Goal: Task Accomplishment & Management: Complete application form

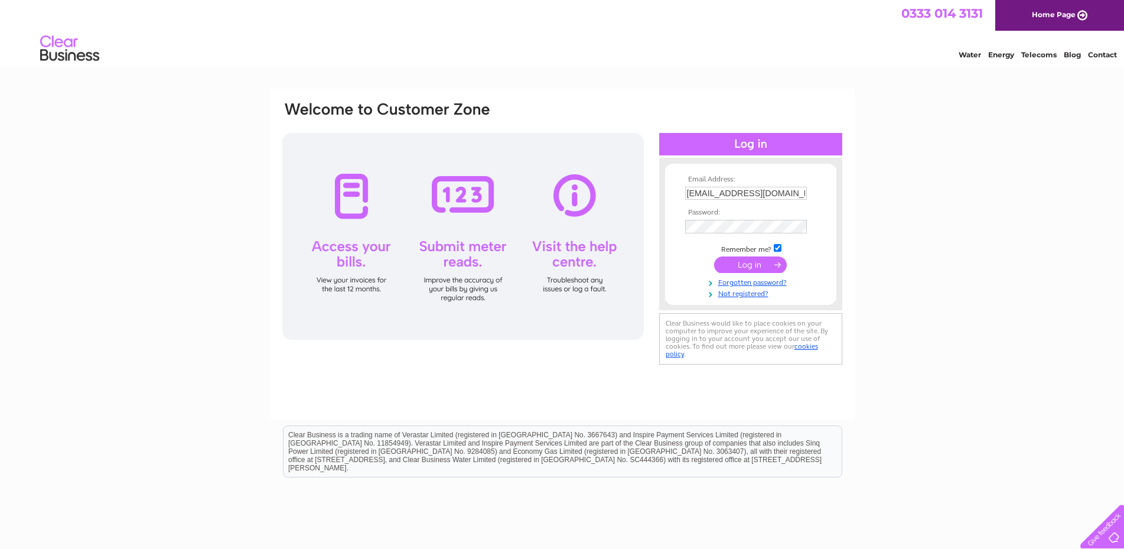
click at [739, 263] on input "submit" at bounding box center [750, 264] width 73 height 17
click at [738, 294] on link "Forgotten password?" at bounding box center [752, 292] width 134 height 11
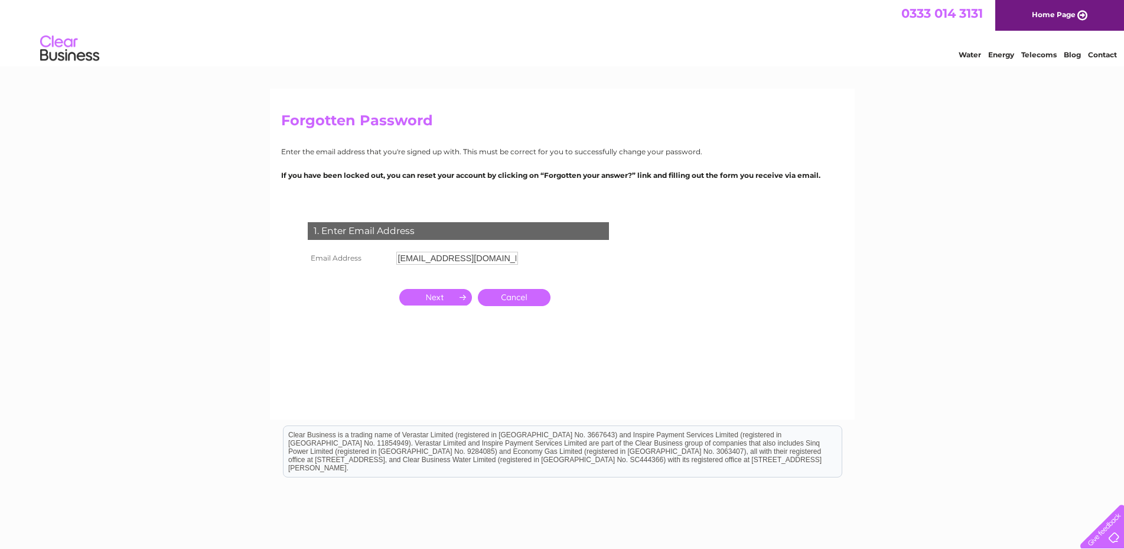
click at [436, 302] on input "button" at bounding box center [435, 297] width 73 height 17
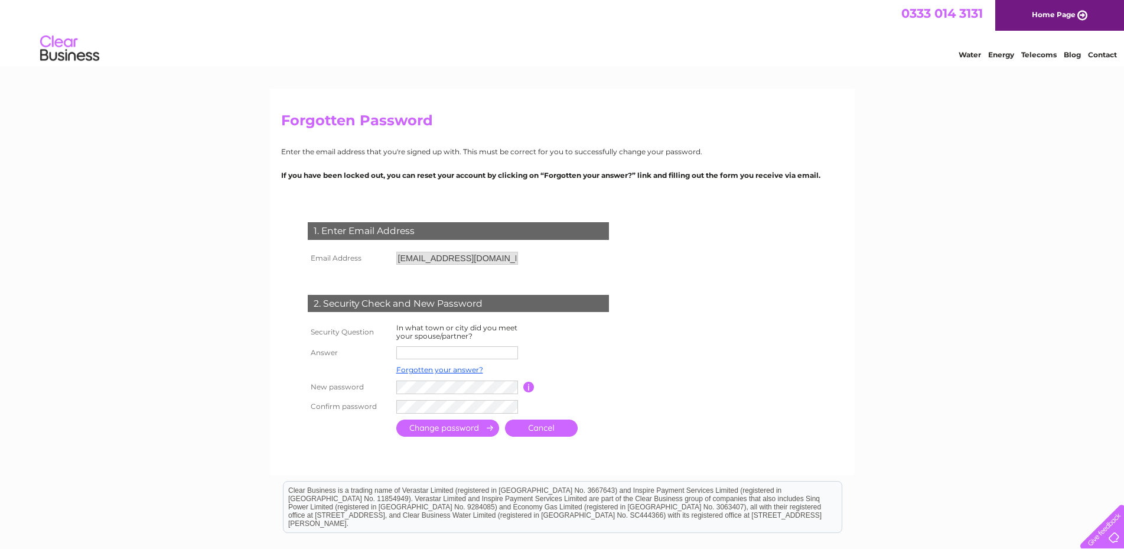
click at [426, 227] on div "1. Enter Email Address" at bounding box center [458, 231] width 301 height 18
click at [421, 352] on input "text" at bounding box center [457, 353] width 123 height 14
type input "skiopness"
click at [532, 430] on link "Cancel" at bounding box center [541, 427] width 73 height 17
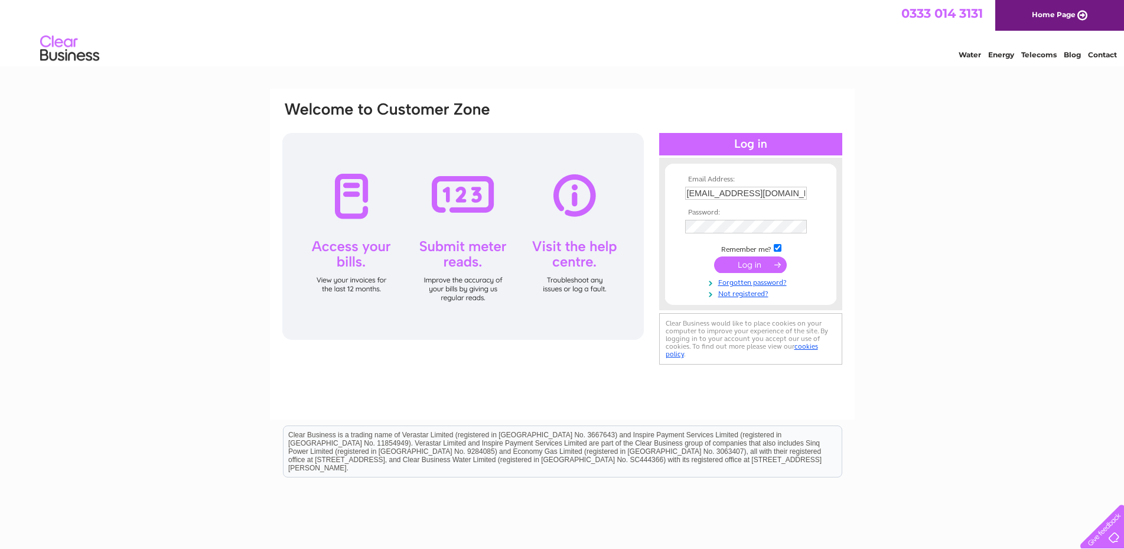
click at [736, 269] on input "submit" at bounding box center [750, 264] width 73 height 17
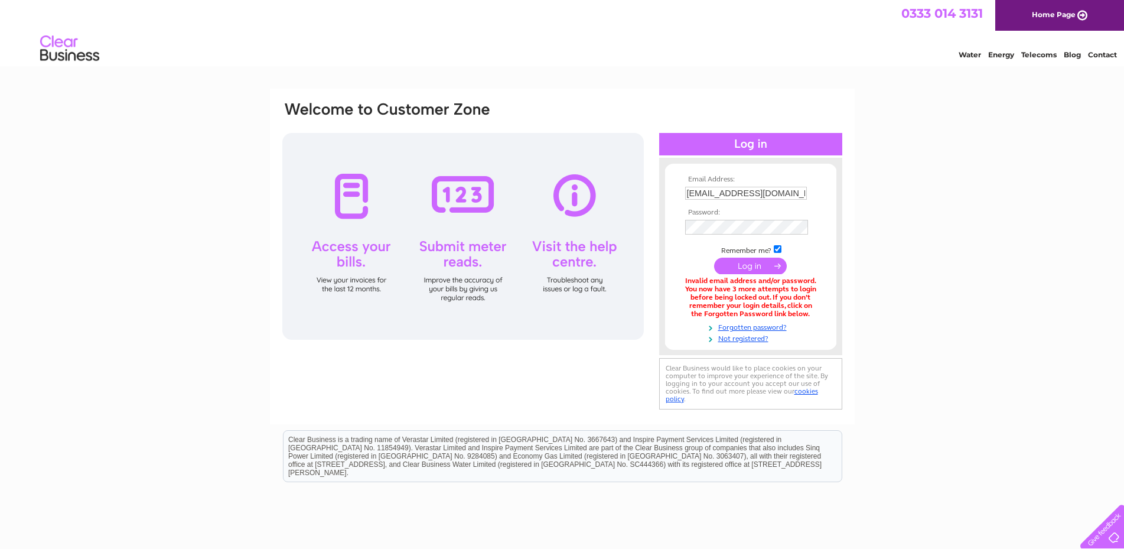
click at [743, 267] on input "submit" at bounding box center [750, 265] width 73 height 17
click at [745, 326] on link "Forgotten password?" at bounding box center [752, 324] width 134 height 11
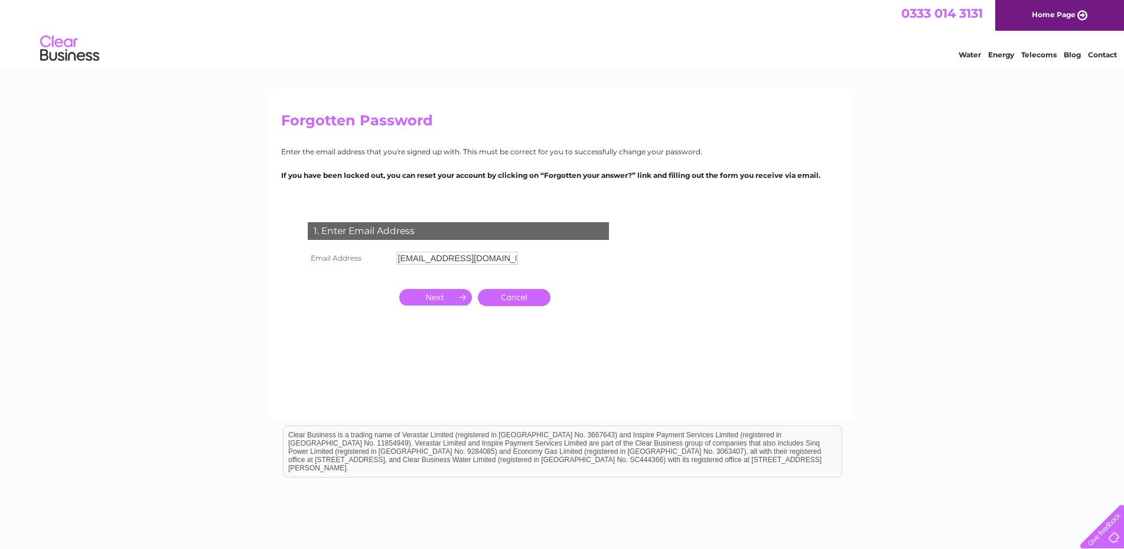
click at [423, 292] on input "button" at bounding box center [435, 297] width 73 height 17
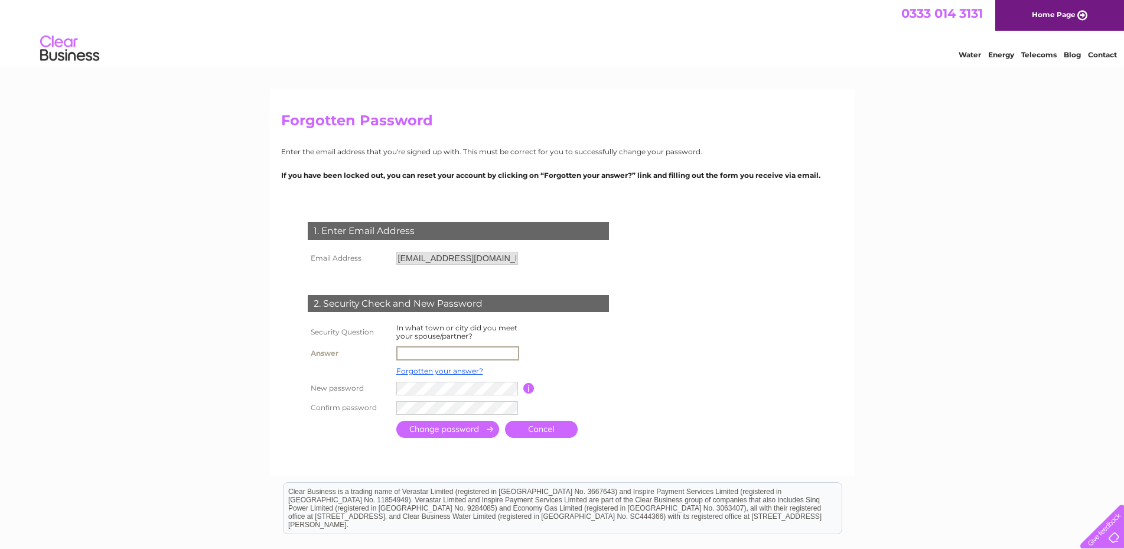
click at [420, 353] on input "text" at bounding box center [457, 353] width 123 height 14
click at [424, 431] on input "submit" at bounding box center [447, 427] width 103 height 17
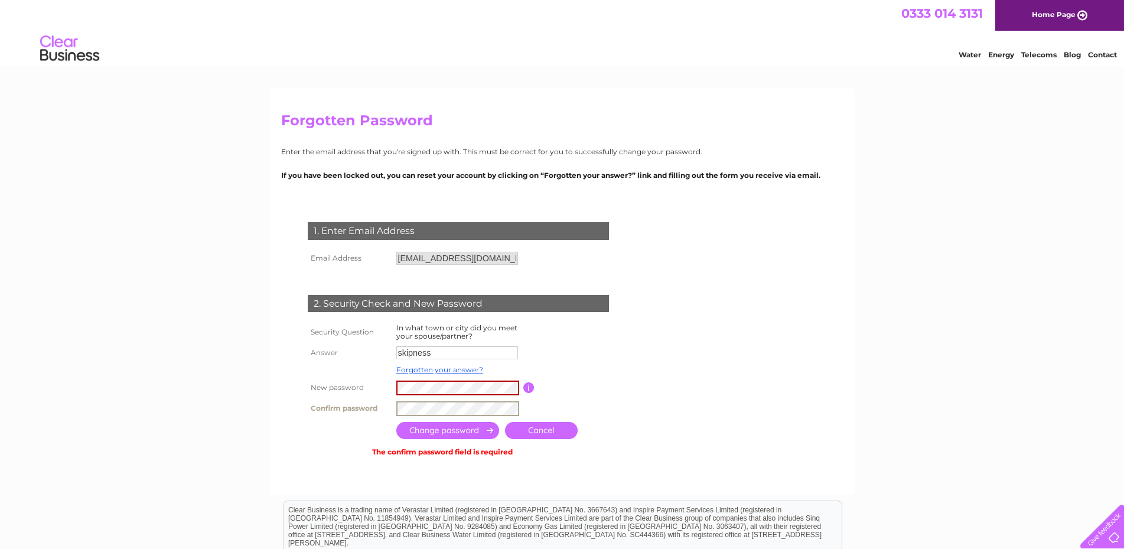
click at [444, 429] on input "submit" at bounding box center [447, 430] width 103 height 17
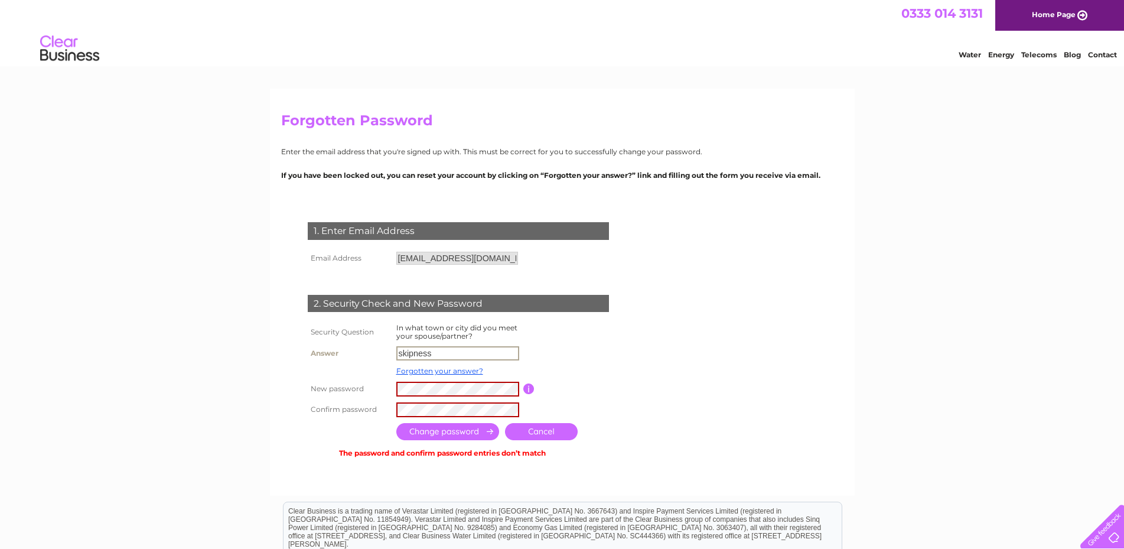
click at [451, 355] on input "skipness" at bounding box center [457, 353] width 123 height 14
click at [459, 431] on input "submit" at bounding box center [447, 430] width 103 height 17
click at [447, 431] on input "submit" at bounding box center [447, 430] width 103 height 17
click at [439, 357] on input "skipness" at bounding box center [457, 353] width 123 height 14
type input "s"
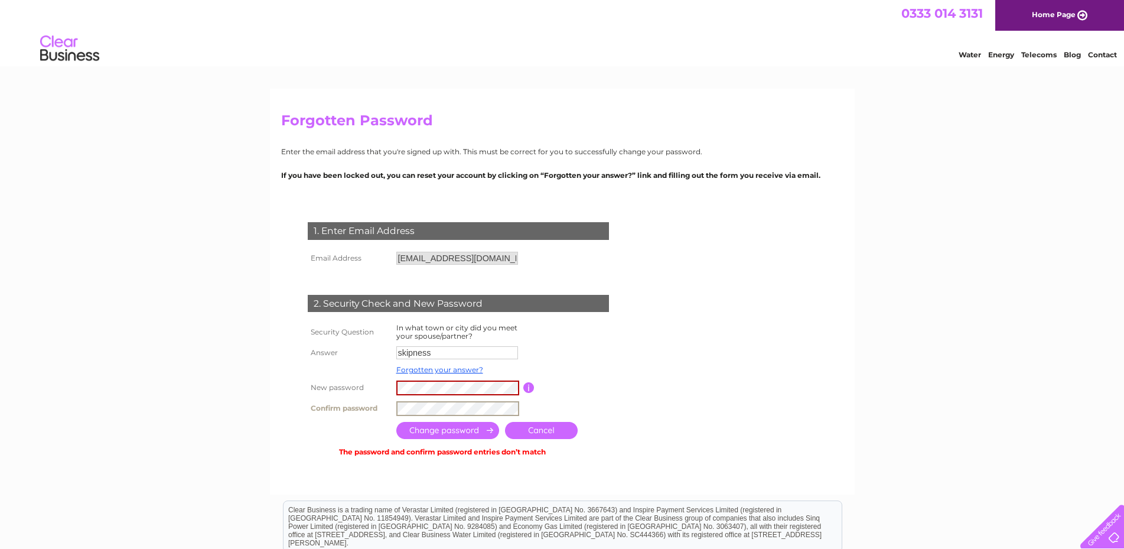
click at [396, 422] on input "submit" at bounding box center [447, 430] width 103 height 17
click at [435, 437] on input "submit" at bounding box center [447, 430] width 103 height 17
click at [438, 430] on input "submit" at bounding box center [447, 430] width 103 height 17
click at [559, 447] on td "The password and confirm password entries don’t match" at bounding box center [443, 450] width 276 height 17
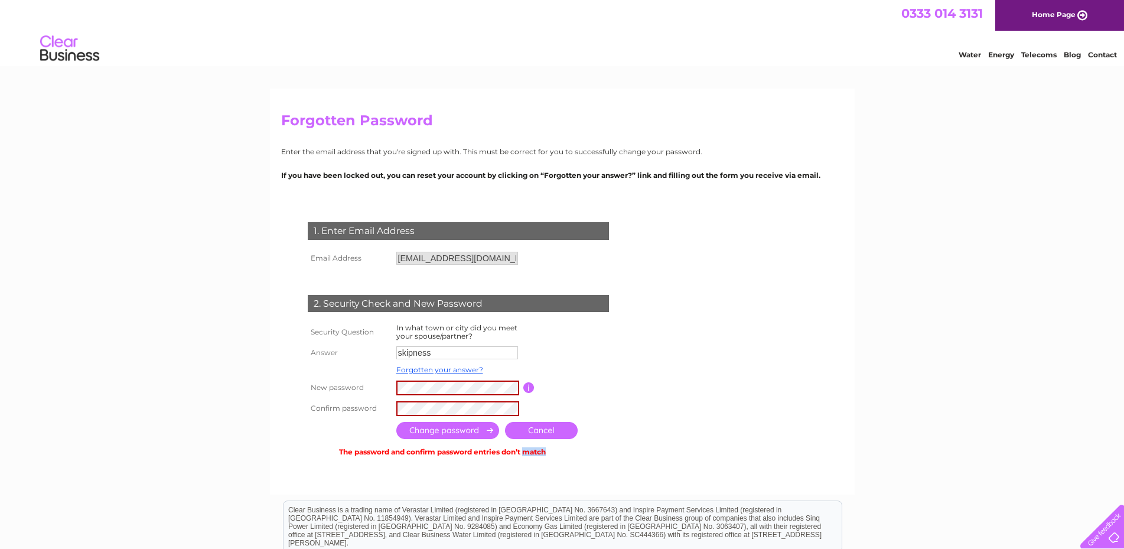
click at [558, 448] on td "The password and confirm password entries don’t match" at bounding box center [443, 450] width 276 height 17
click at [438, 353] on input "skipness" at bounding box center [457, 353] width 123 height 14
type input "s"
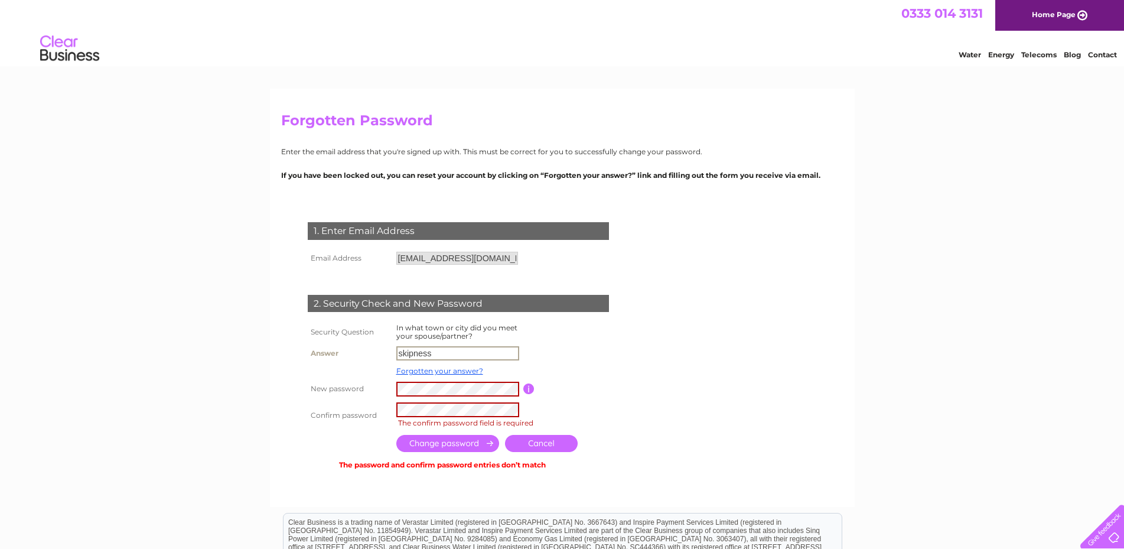
click at [439, 351] on input "skipness" at bounding box center [457, 353] width 123 height 14
type input "s"
type input "Skipness"
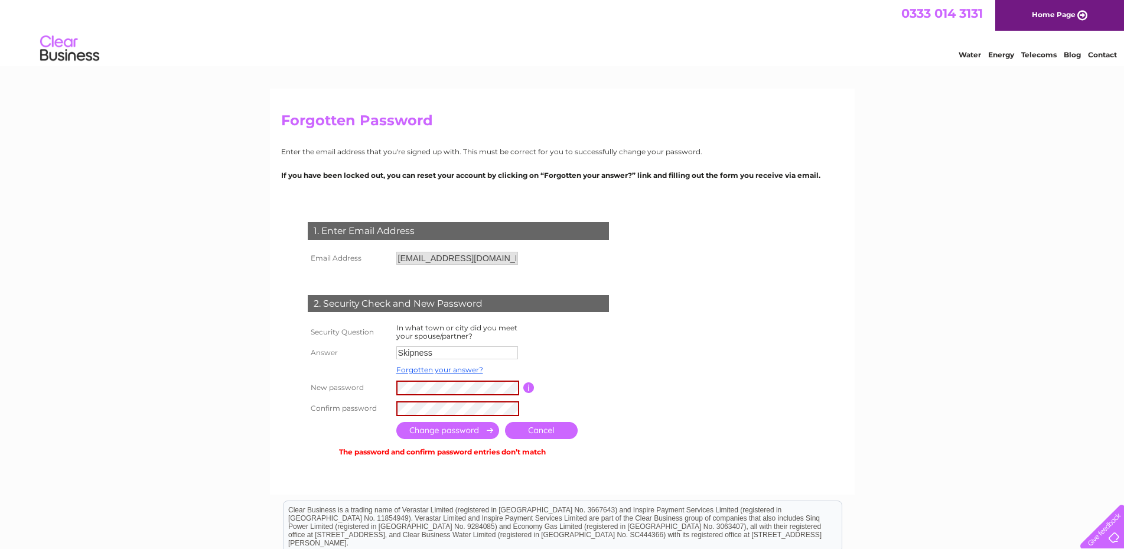
click at [415, 426] on input "submit" at bounding box center [447, 430] width 103 height 17
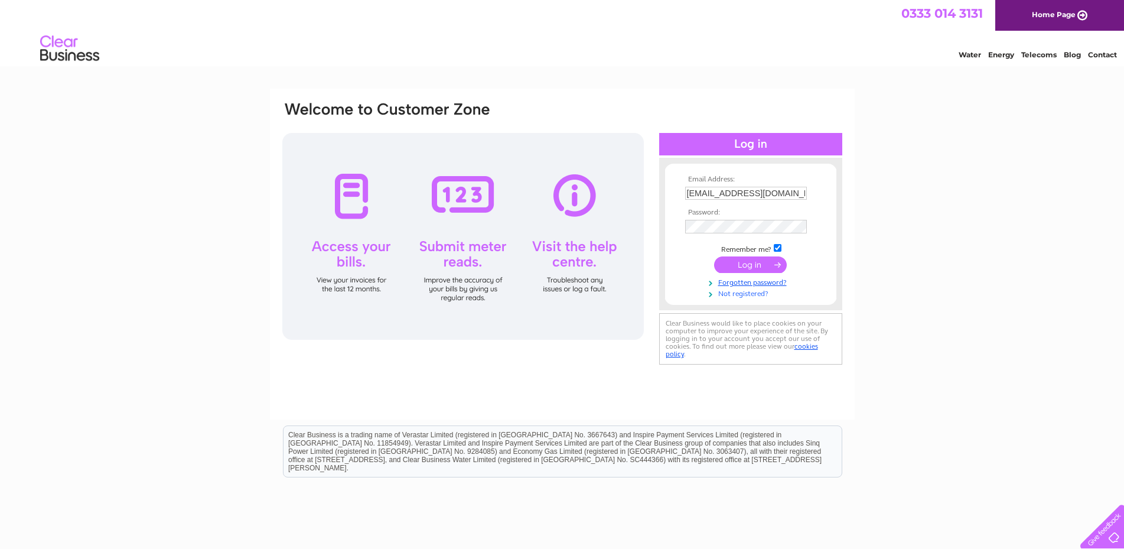
click at [735, 294] on link "Not registered?" at bounding box center [752, 292] width 134 height 11
type input "[EMAIL_ADDRESS][DOMAIN_NAME]"
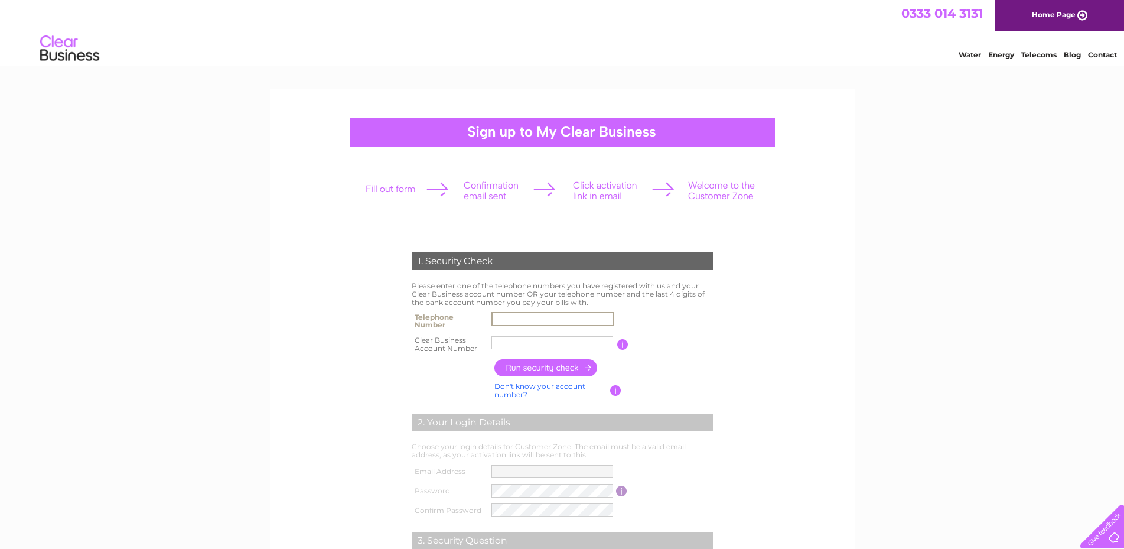
click at [509, 317] on input "text" at bounding box center [552, 319] width 123 height 14
